Goal: Task Accomplishment & Management: Complete application form

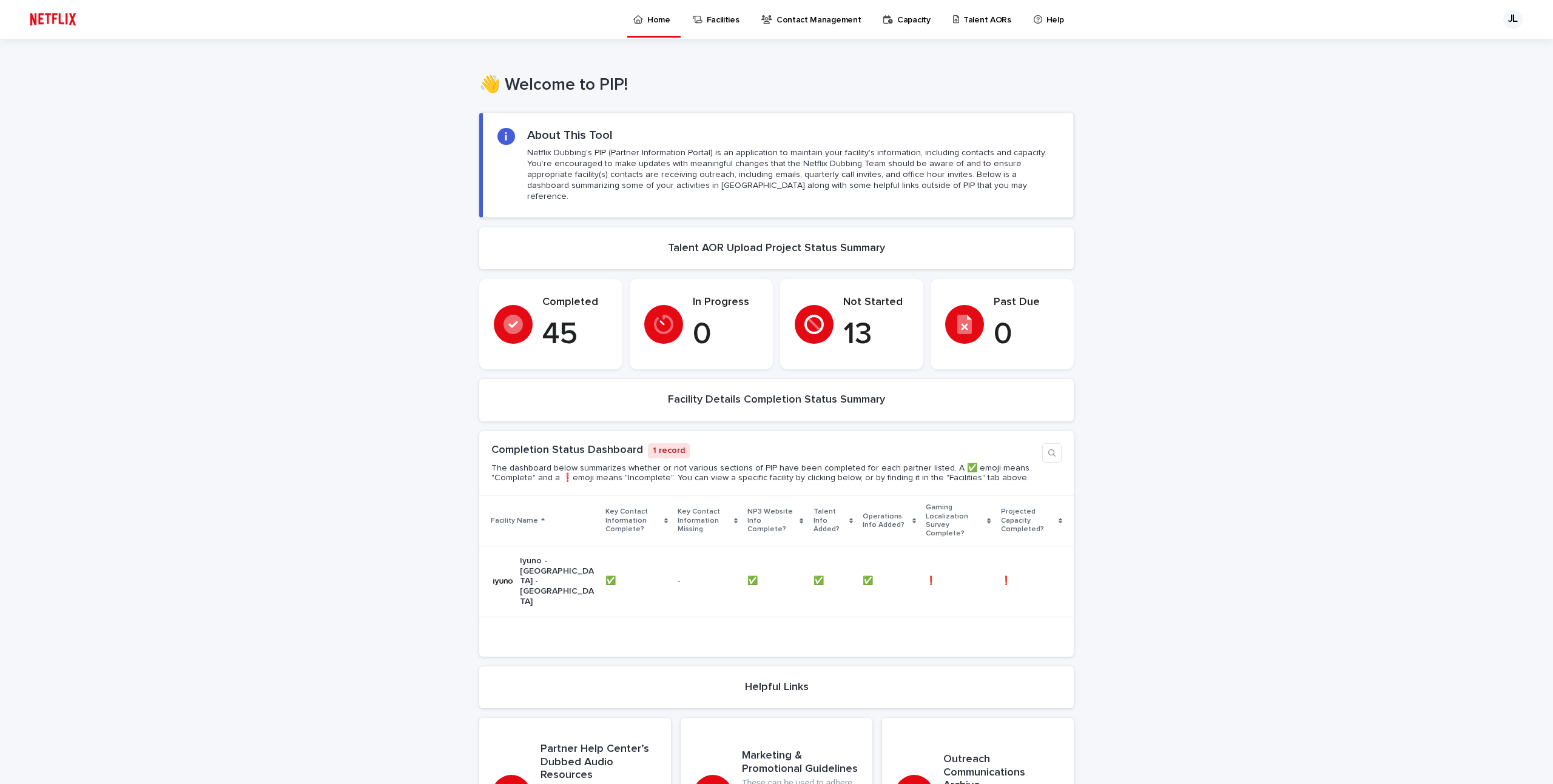
click at [968, 16] on p "Talent AORs" at bounding box center [988, 13] width 48 height 26
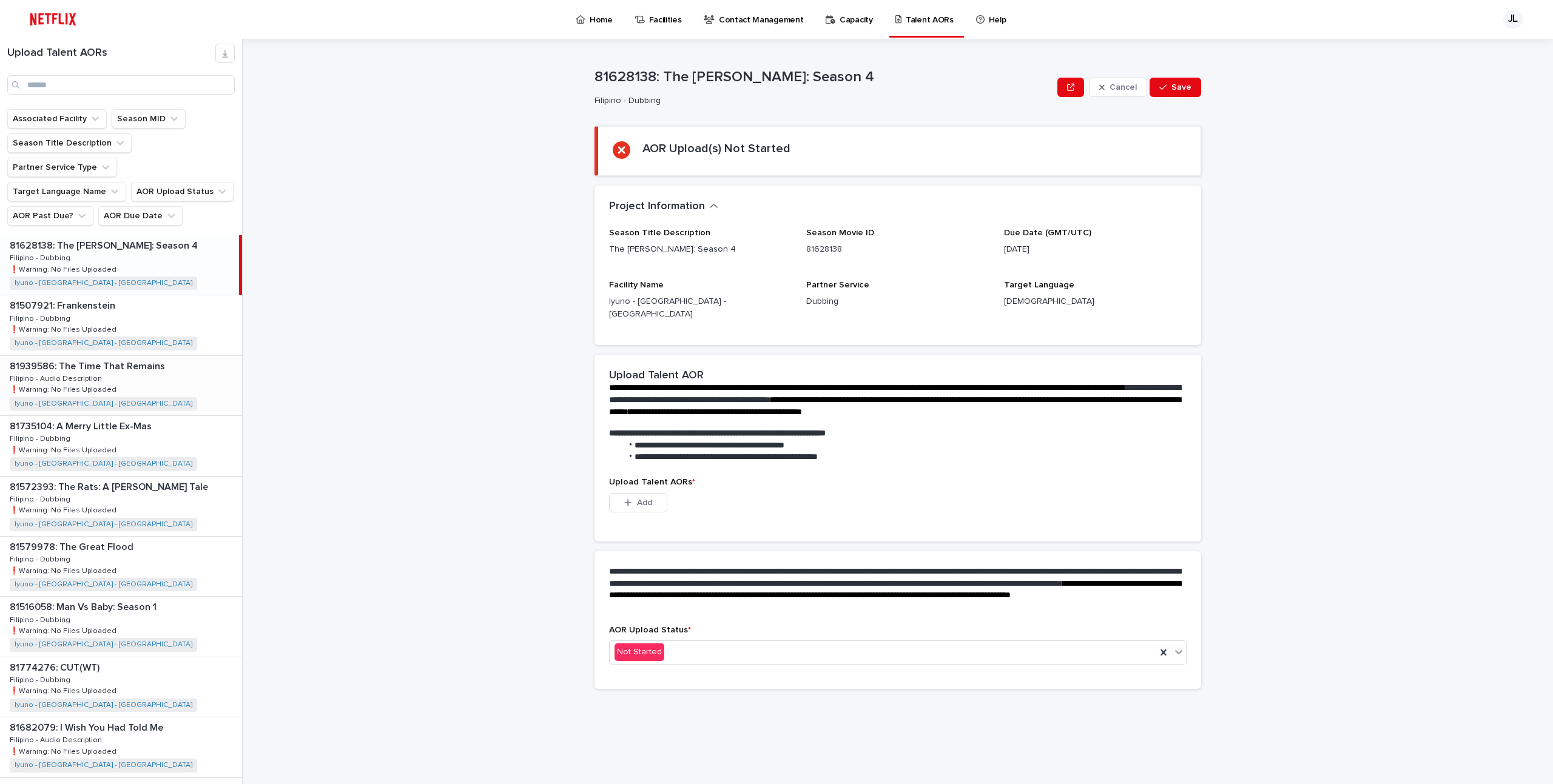
click at [152, 356] on div "81939586: The Time That Remains 81939586: The Time That Remains Filipino - Audi…" at bounding box center [121, 385] width 242 height 59
click at [140, 235] on div "81628138: The [PERSON_NAME]: Season 4 81628138: The [PERSON_NAME]: Season 4 Fil…" at bounding box center [121, 264] width 242 height 59
click at [137, 296] on div "81507921: Frankenstein 81507921: Frankenstein Filipino - Dubbing Filipino - Dub…" at bounding box center [121, 325] width 242 height 59
click at [147, 416] on div "81735104: A Merry Little Ex-Mas 81735104: A Merry Little Ex-Mas Filipino - Dubb…" at bounding box center [121, 445] width 242 height 59
click at [153, 476] on div "81572393: The Rats: A [PERSON_NAME] Tale 81572393: The Rats: A [PERSON_NAME] Ta…" at bounding box center [121, 506] width 242 height 59
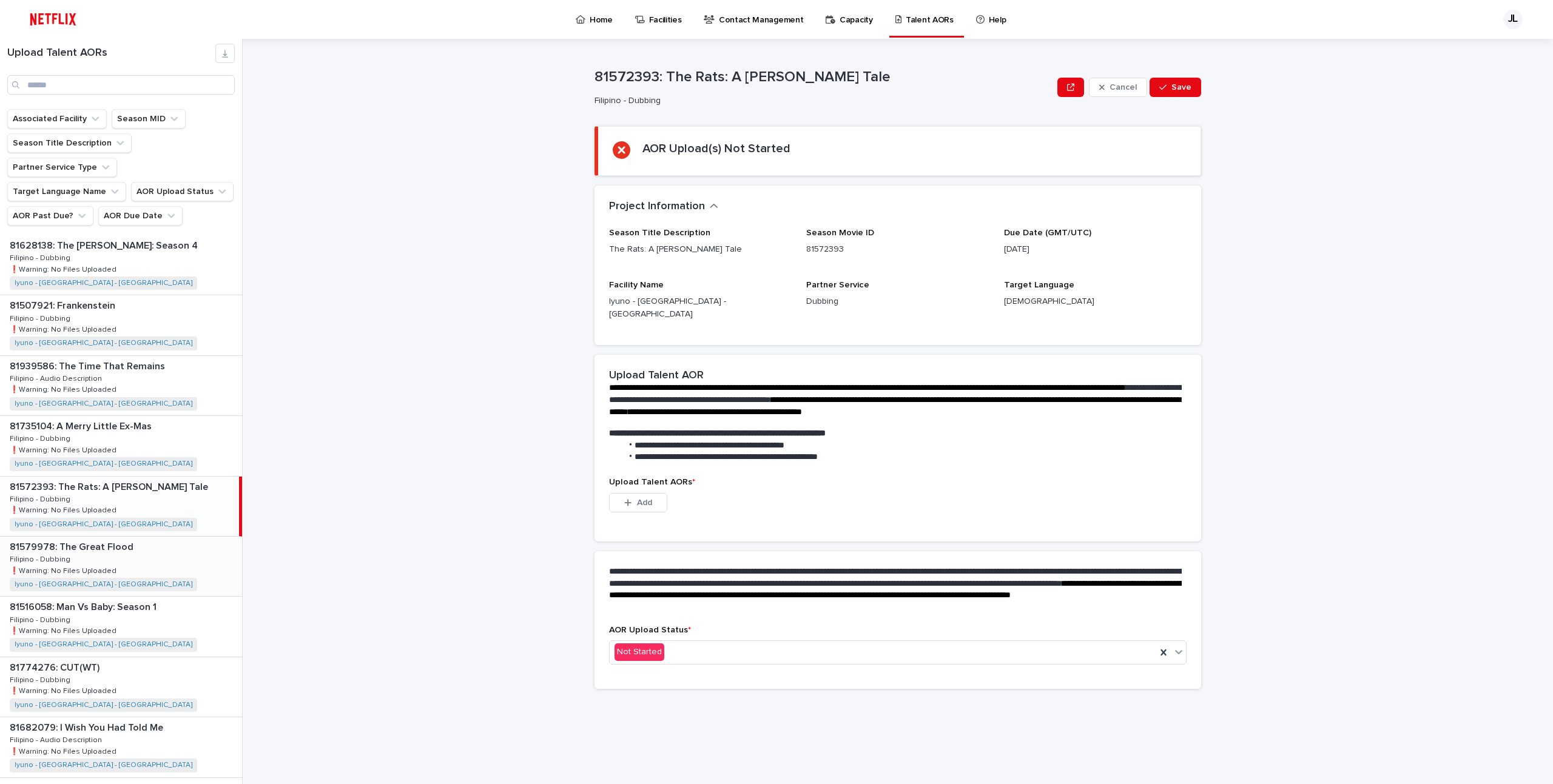
click at [153, 537] on div "81579978: The Great Flood 81579978: The Great Flood Filipino - Dubbing Filipino…" at bounding box center [121, 566] width 242 height 59
click at [147, 597] on div "81516058: Man Vs Baby: Season 1 81516058: Man Vs Baby: Season 1 Filipino - Dubb…" at bounding box center [121, 626] width 242 height 59
click at [152, 657] on div "81774276: CUT(WT) 81774276: CUT(WT) Filipino - Dubbing Filipino - Dubbing ❗️War…" at bounding box center [121, 687] width 242 height 59
click at [149, 718] on div "81682079: I Wish You Had Told Me 81682079: I Wish You Had Told Me Filipino - Au…" at bounding box center [121, 747] width 242 height 59
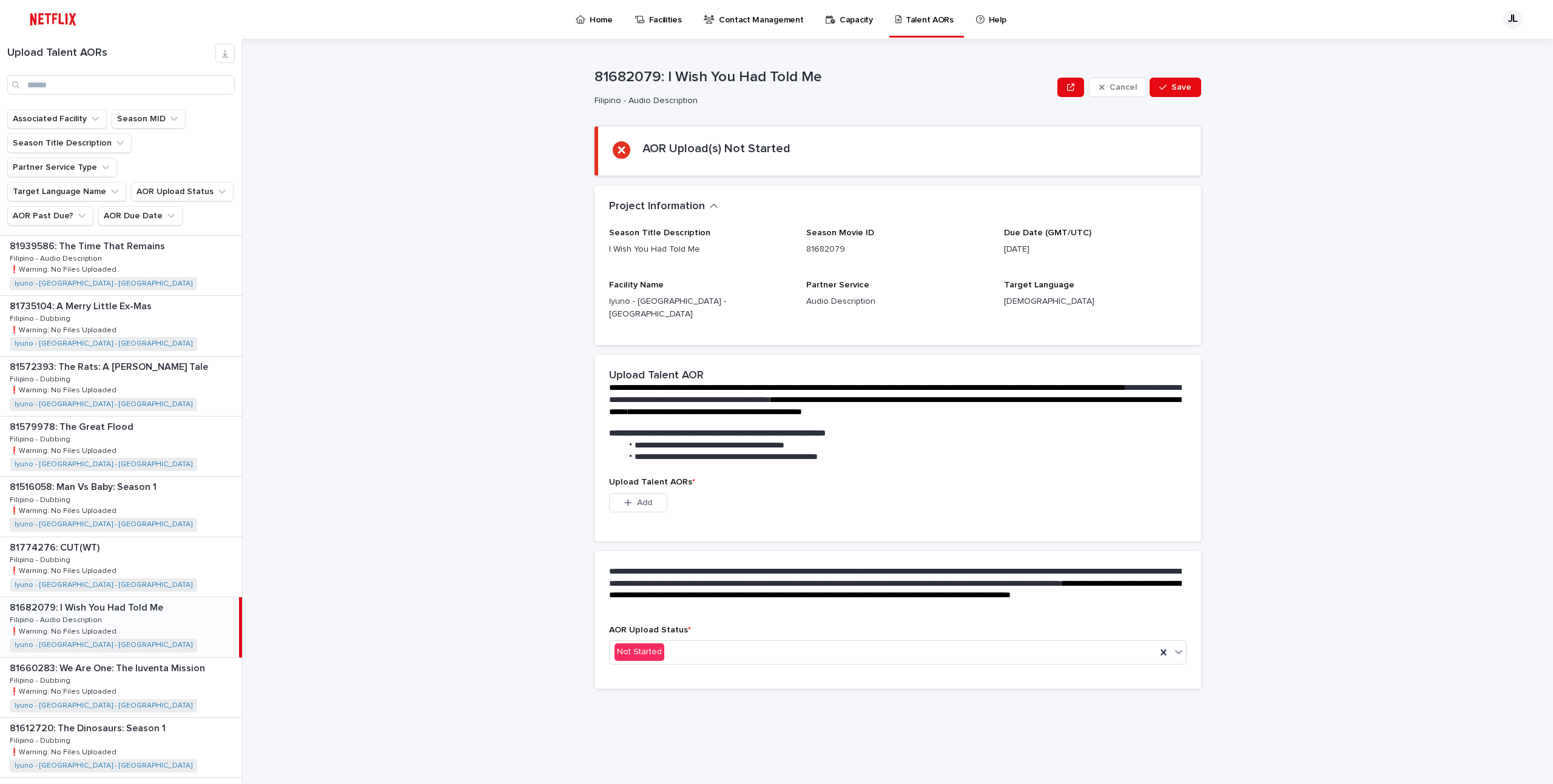
scroll to position [126, 0]
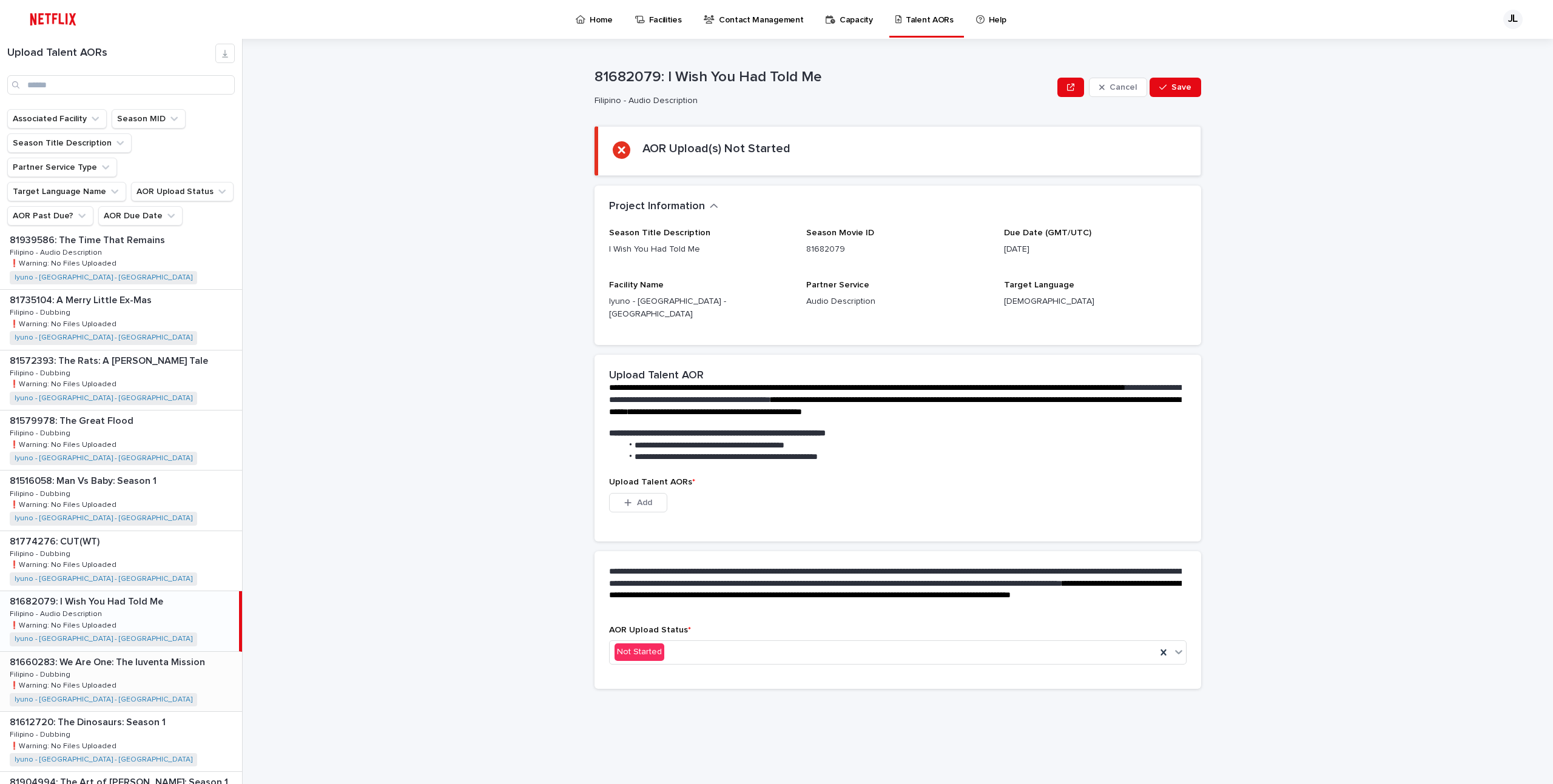
click at [159, 652] on div "81660283: We Are One: The Iuventa Mission 81660283: We Are One: The Iuventa Mis…" at bounding box center [121, 681] width 242 height 59
click at [147, 712] on div "81612720: The Dinosaurs: Season 1 81612720: The Dinosaurs: Season 1 Filipino - …" at bounding box center [121, 741] width 242 height 59
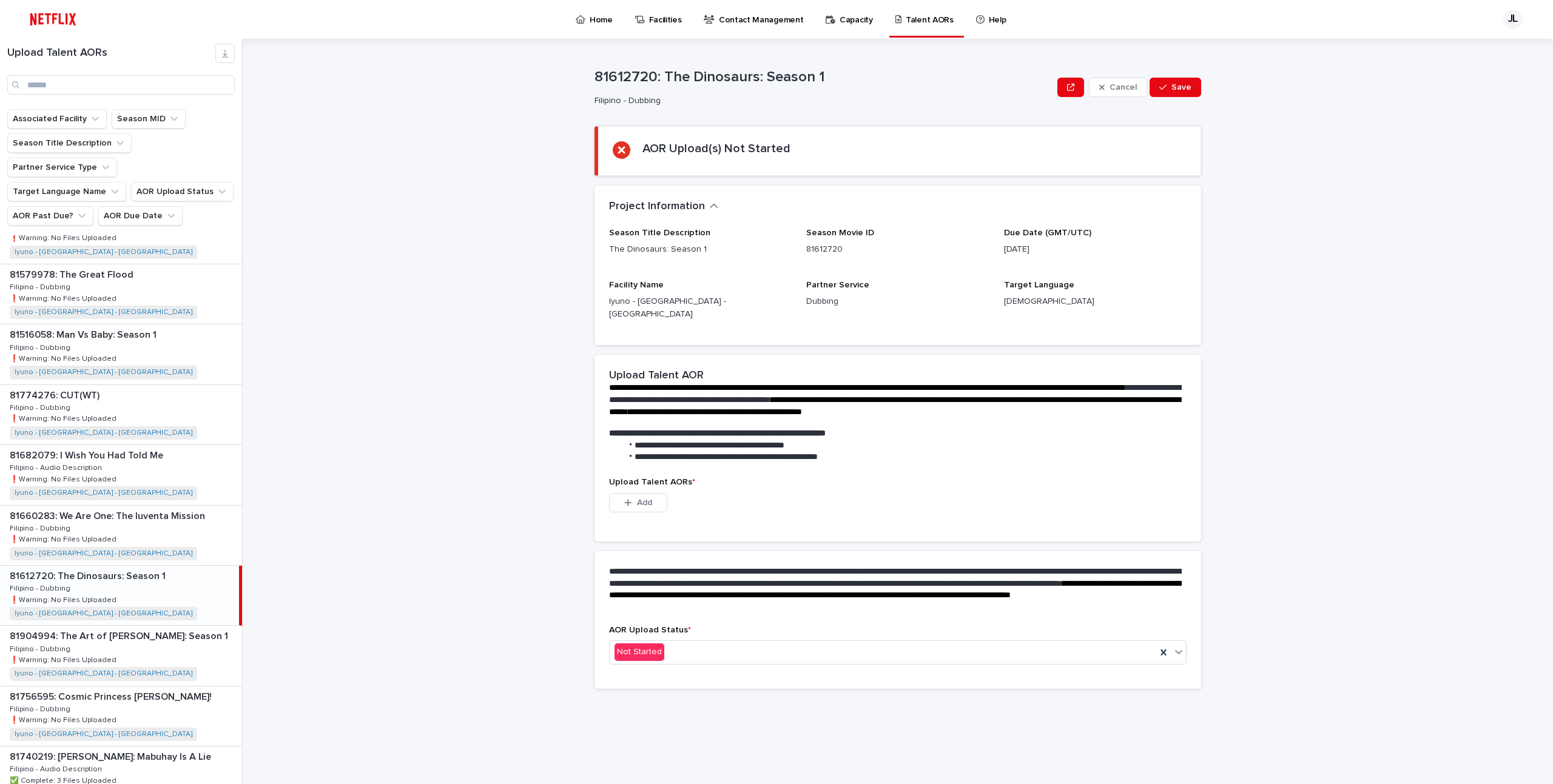
scroll to position [280, 0]
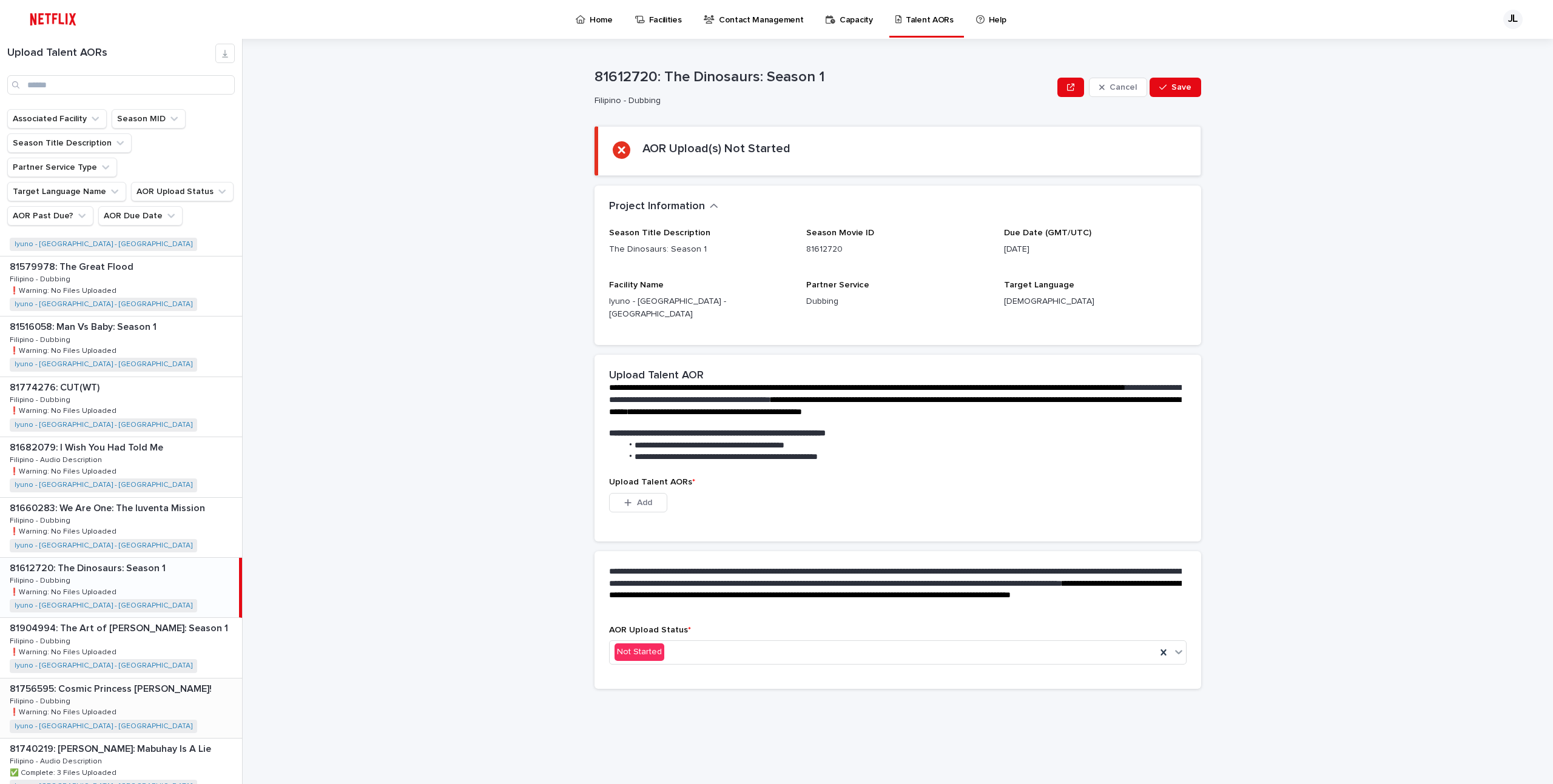
click at [156, 679] on div "81756595: Cosmic Princess [PERSON_NAME]! 81756595: Cosmic Princess [PERSON_NAME…" at bounding box center [121, 708] width 242 height 59
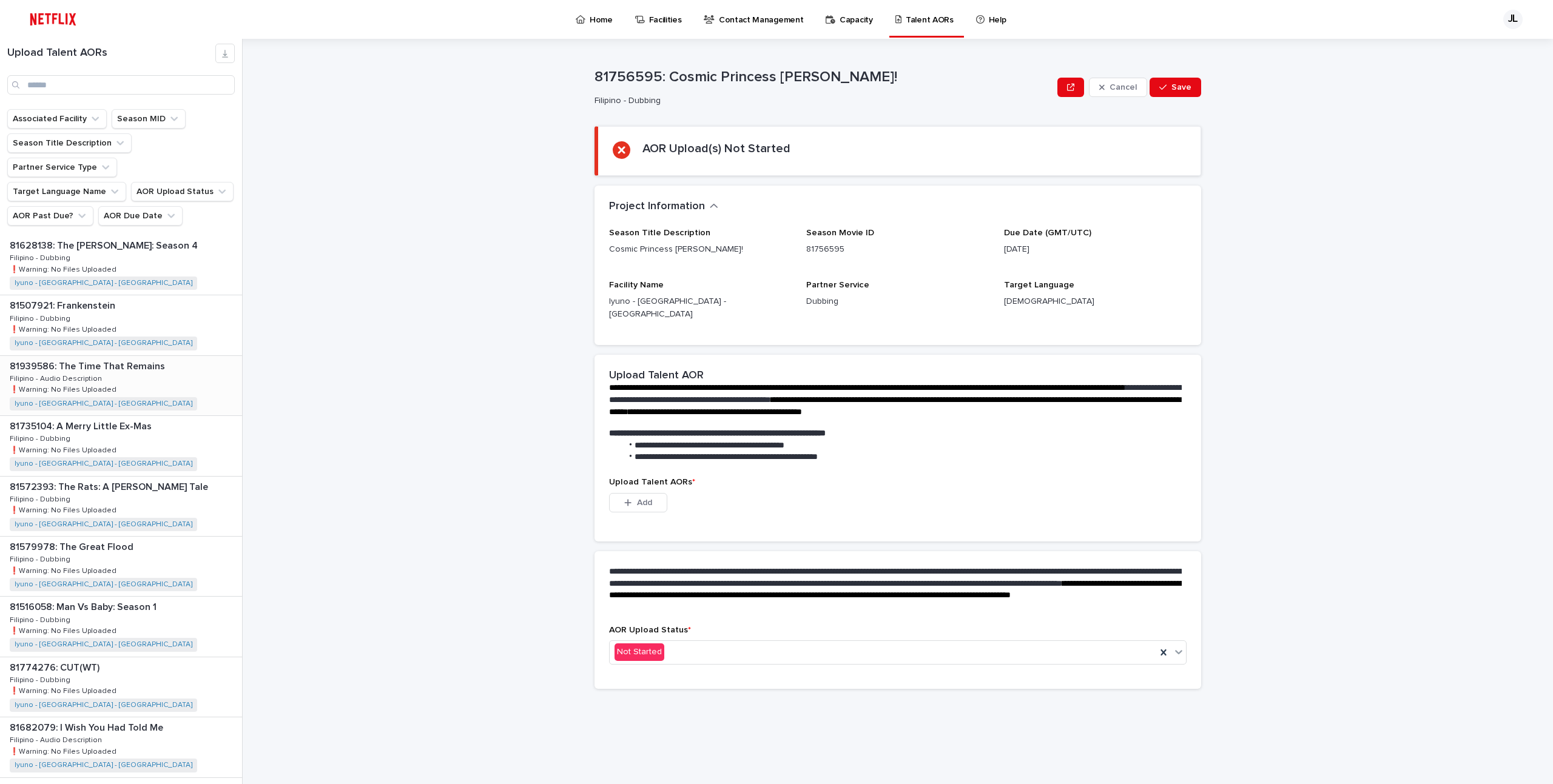
click at [147, 356] on div "81939586: The Time That Remains 81939586: The Time That Remains Filipino - Audi…" at bounding box center [121, 385] width 242 height 59
click at [646, 499] on span "Add" at bounding box center [645, 503] width 16 height 9
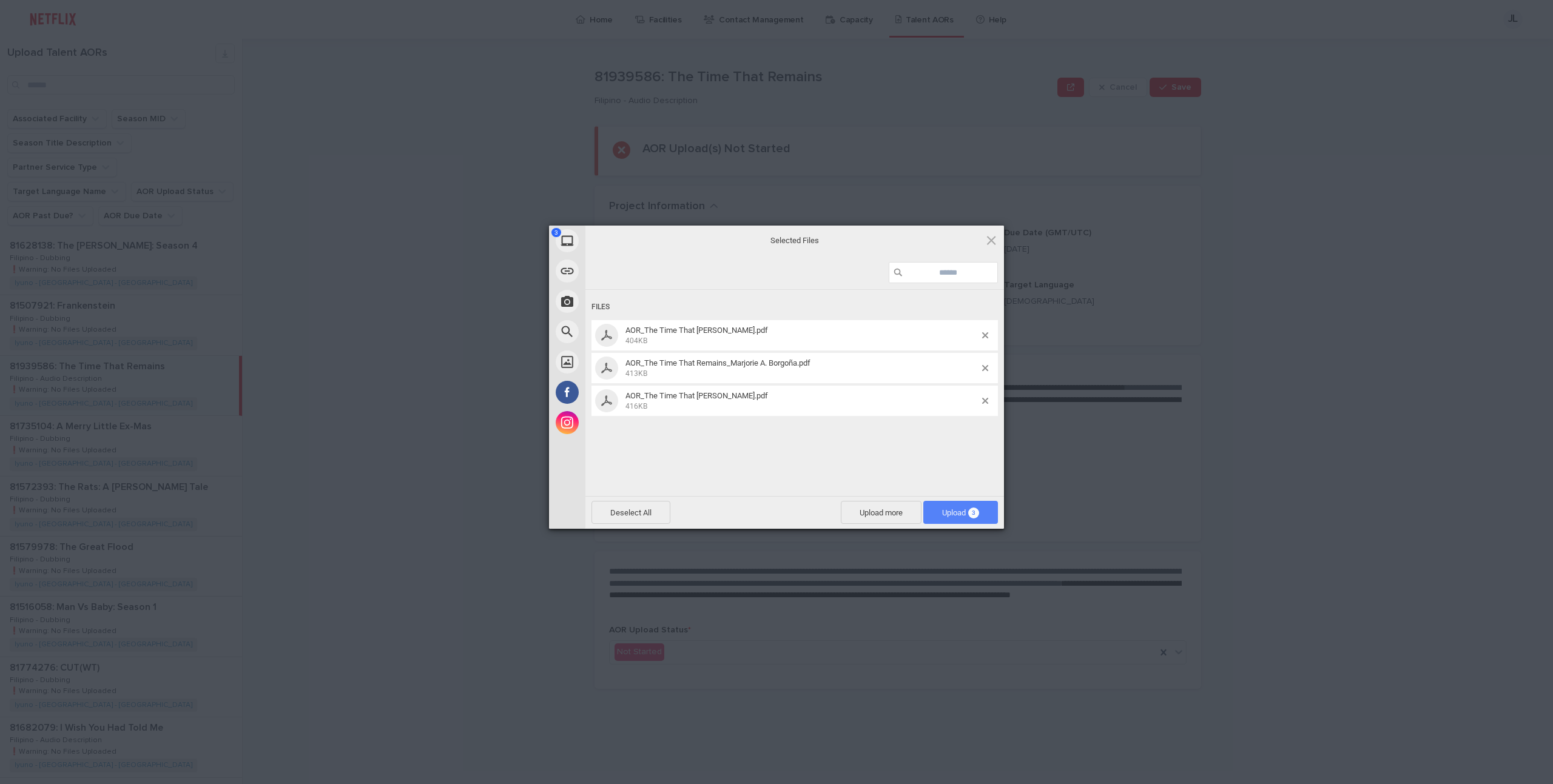
click at [959, 511] on span "Upload 3" at bounding box center [960, 513] width 37 height 9
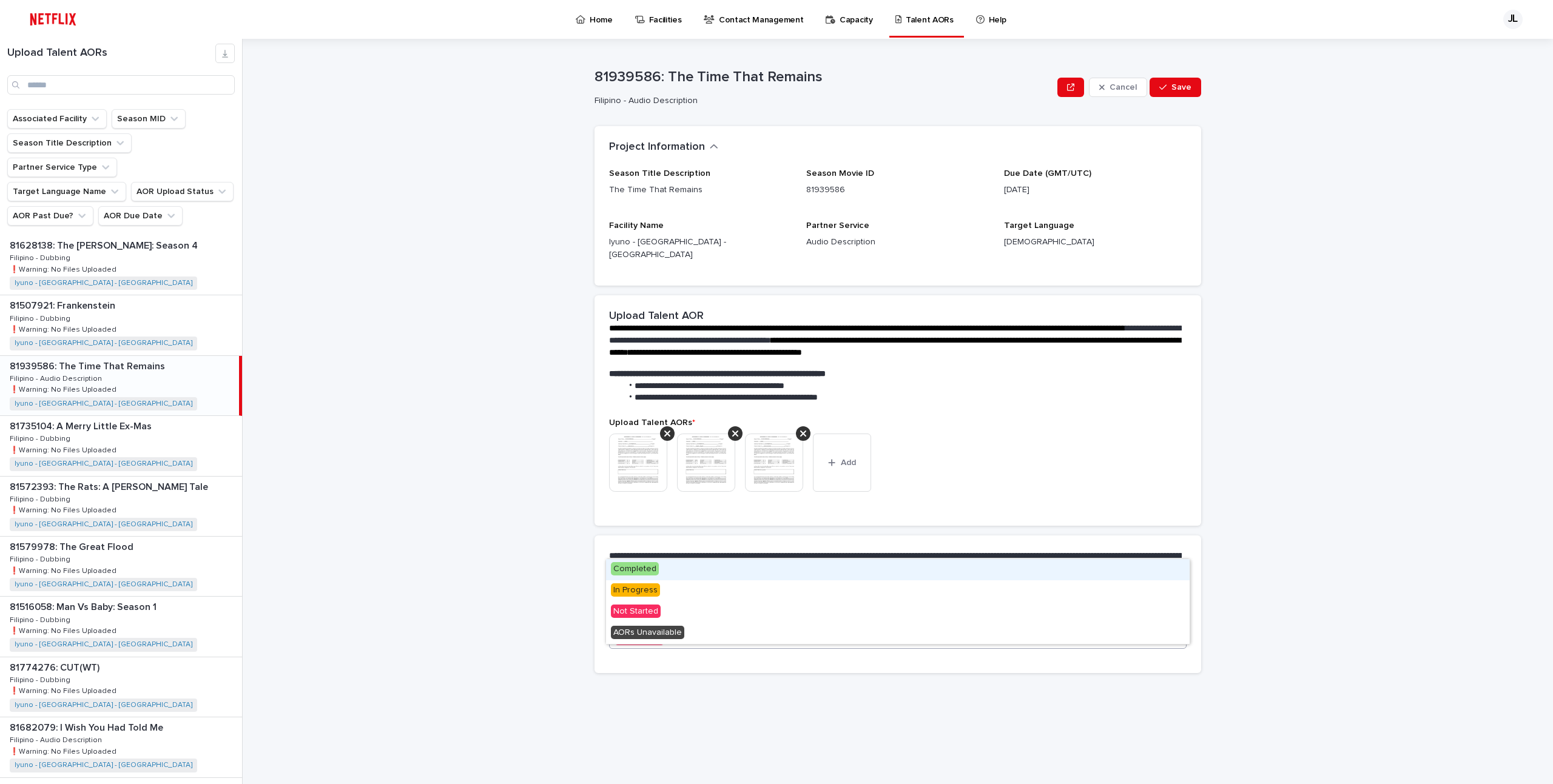
click at [779, 626] on div "Not Started" at bounding box center [883, 636] width 546 height 20
click at [673, 594] on div "In Progress" at bounding box center [897, 591] width 583 height 22
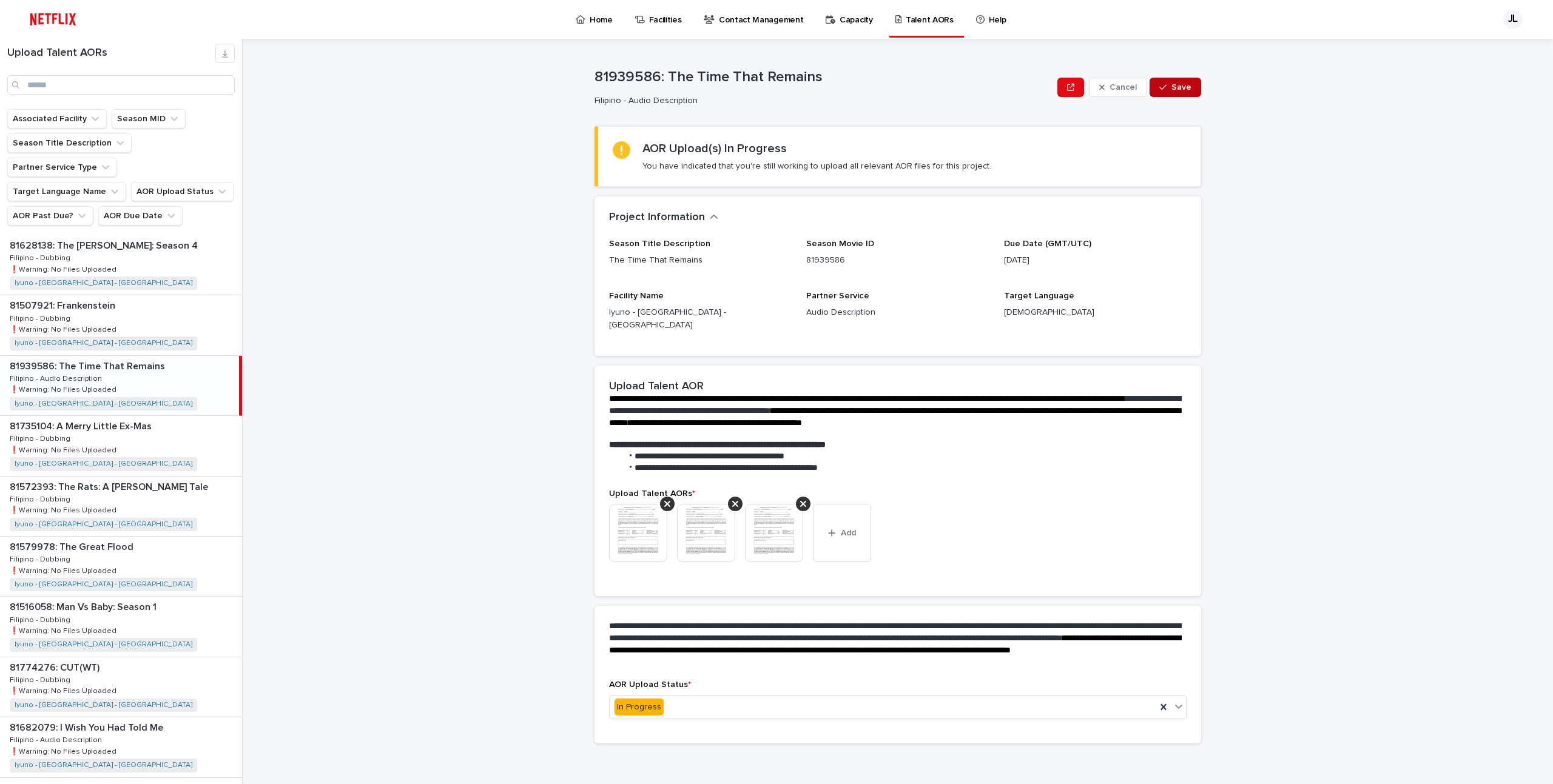
click at [1188, 83] on span "Save" at bounding box center [1181, 87] width 20 height 9
